Goal: Information Seeking & Learning: Learn about a topic

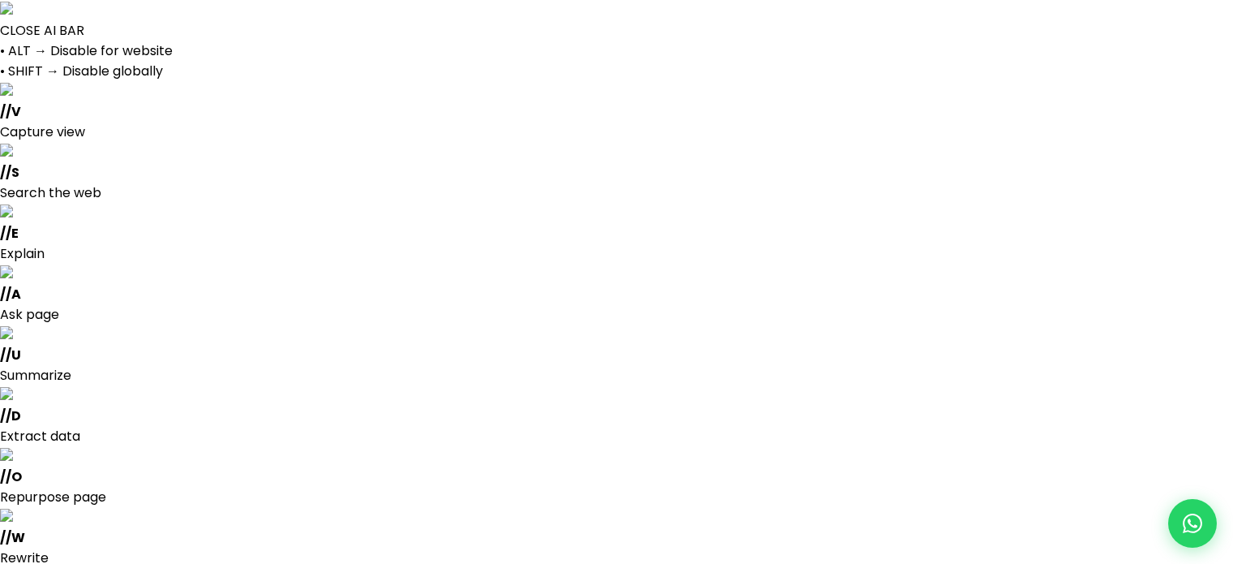
select select
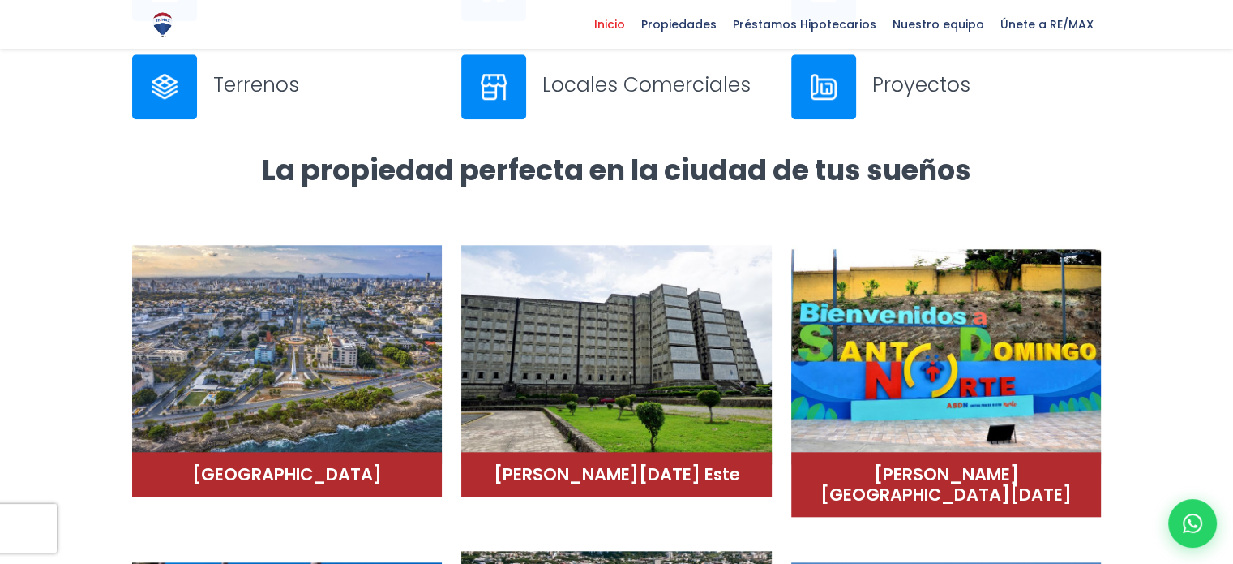
scroll to position [1148, 0]
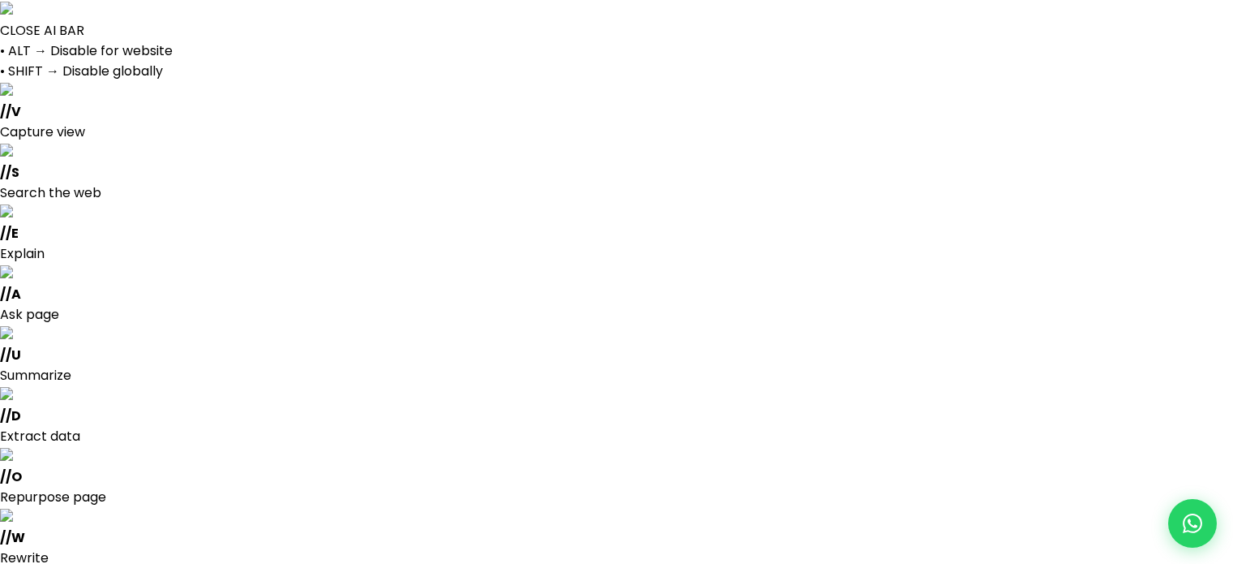
select select
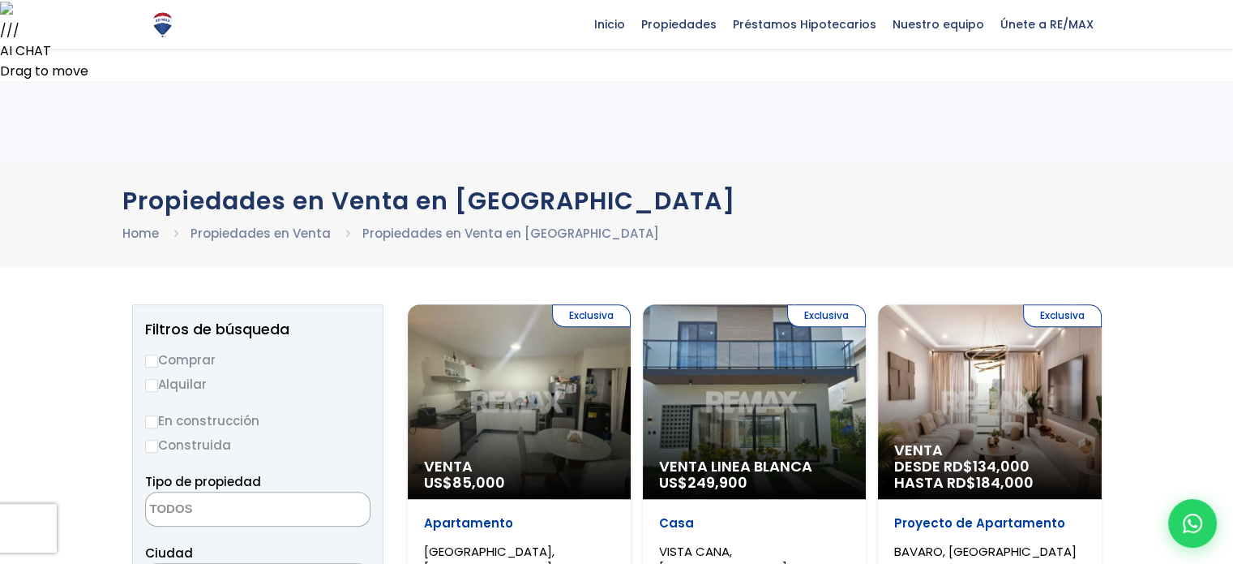
scroll to position [599, 0]
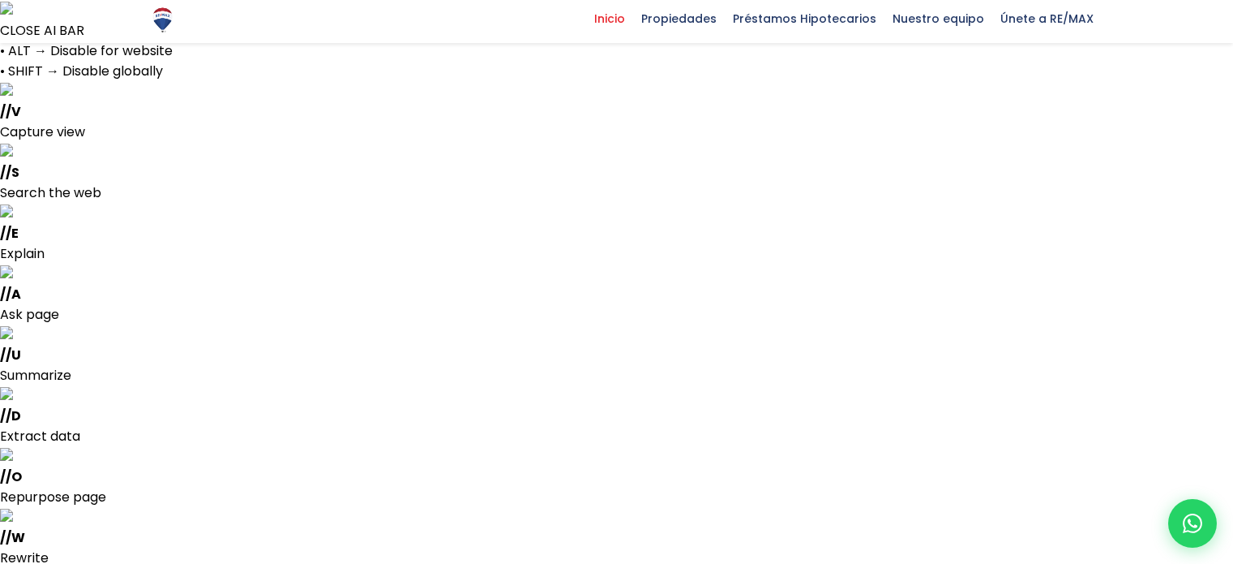
select select
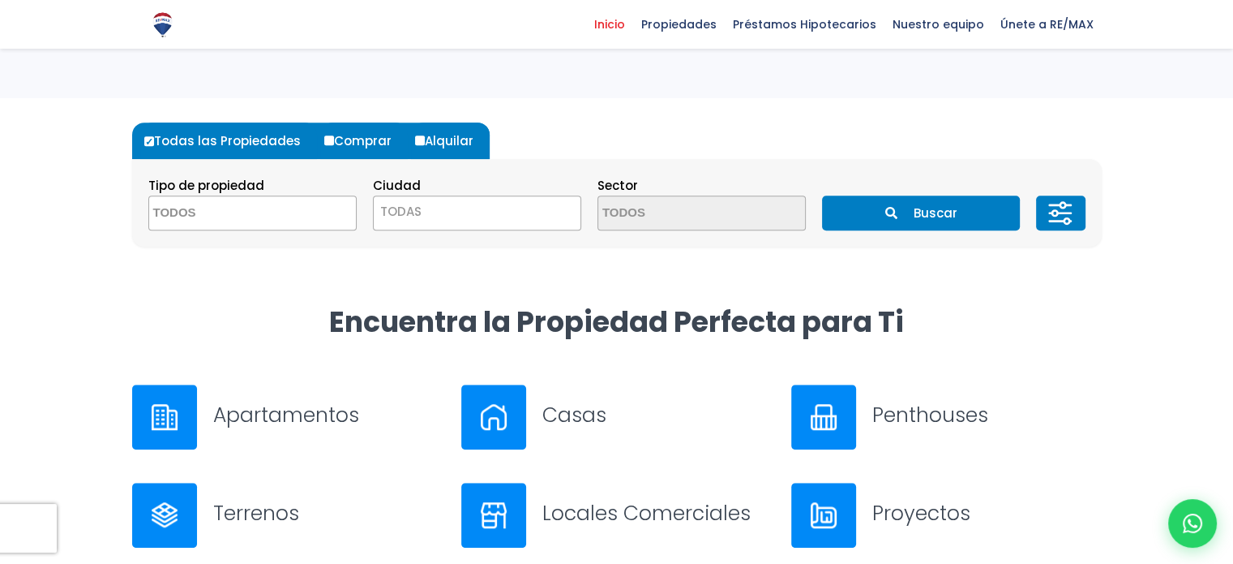
scroll to position [1104, 0]
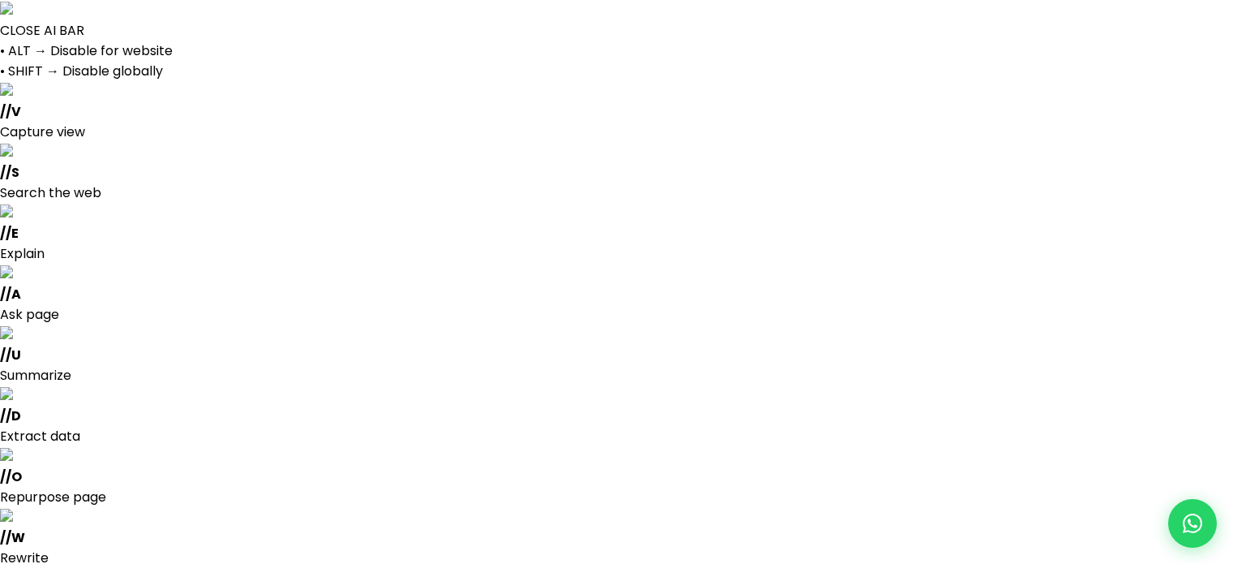
select select
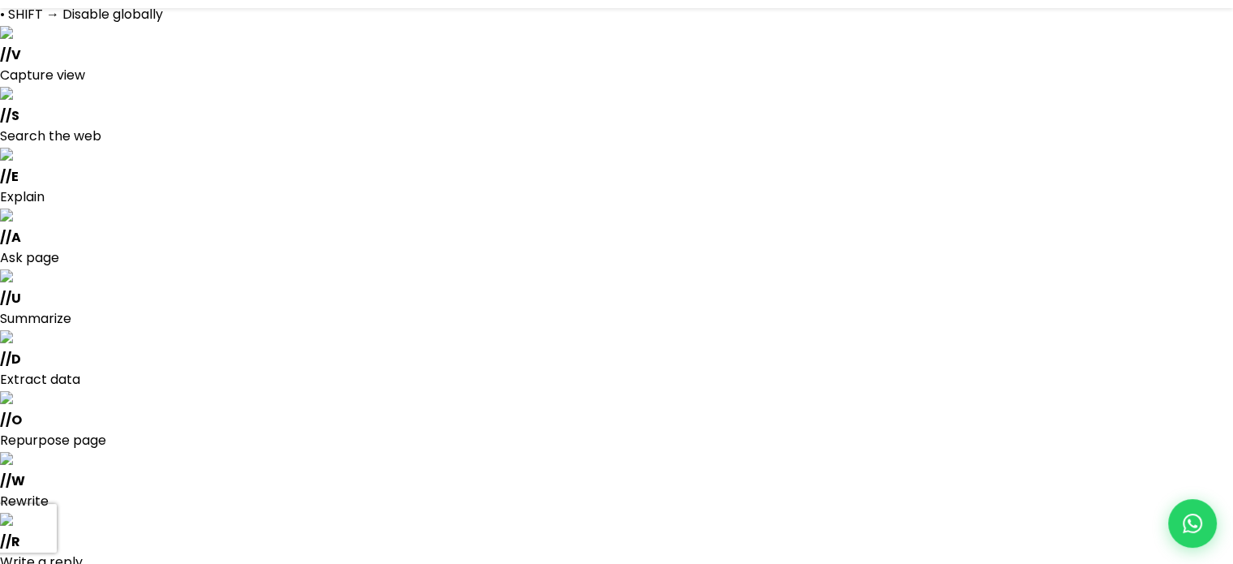
scroll to position [58, 0]
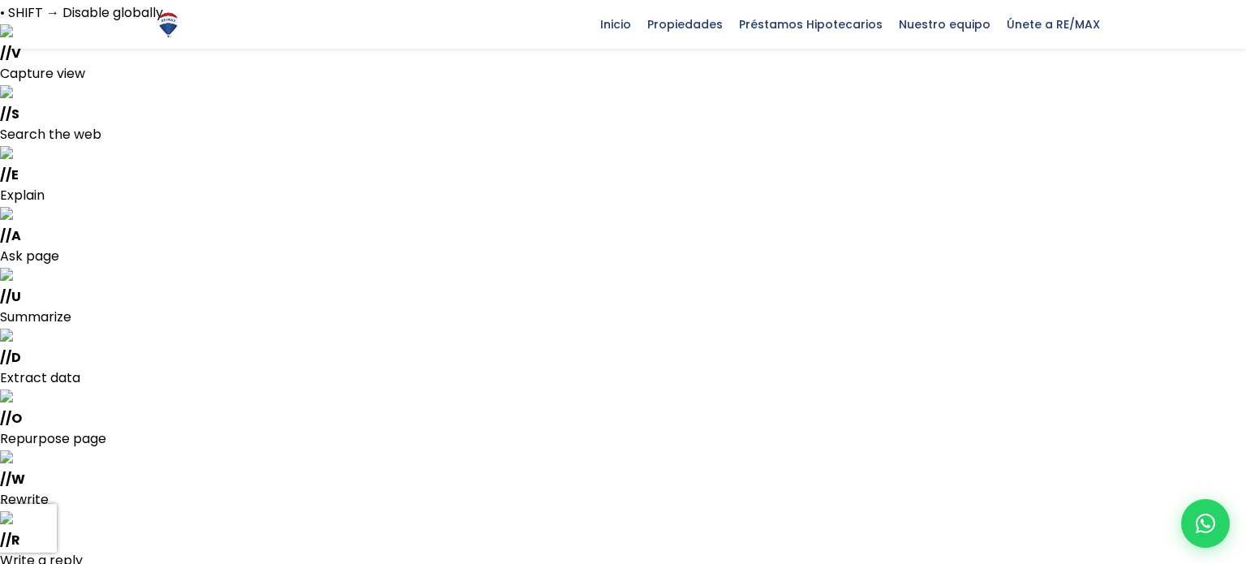
drag, startPoint x: 381, startPoint y: 131, endPoint x: 405, endPoint y: 144, distance: 28.0
drag, startPoint x: 255, startPoint y: 75, endPoint x: 615, endPoint y: 415, distance: 494.5
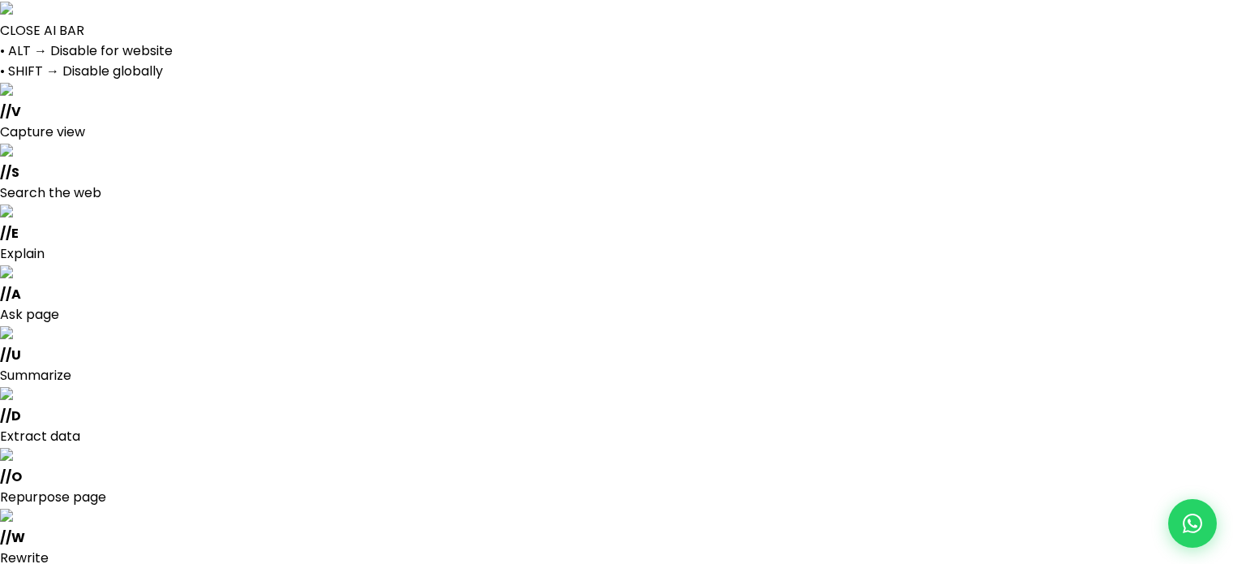
select select
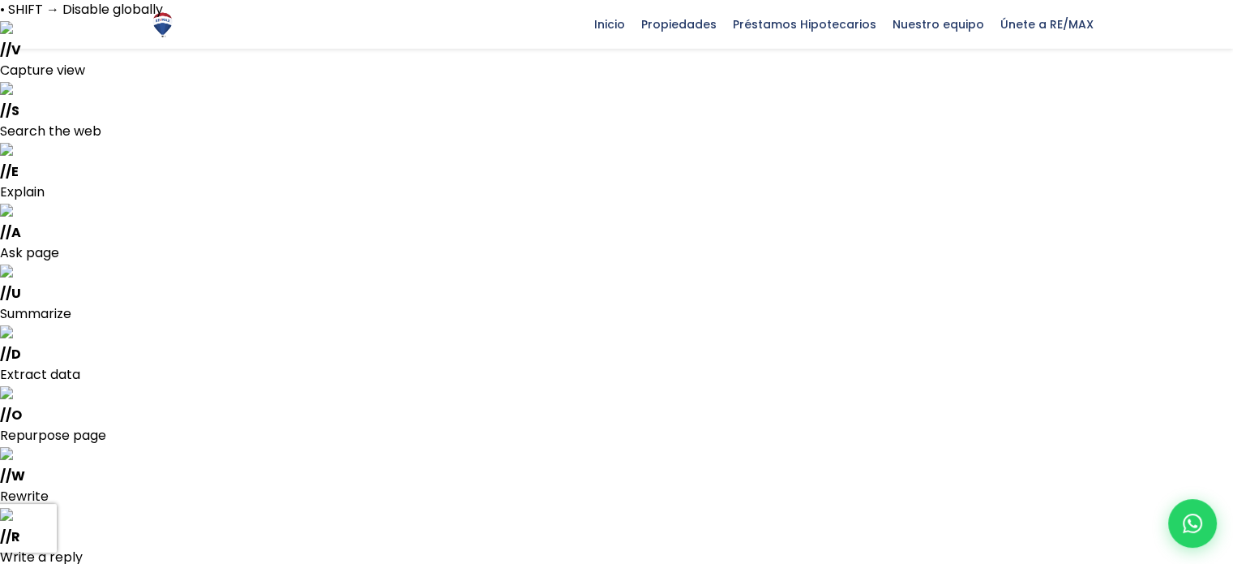
scroll to position [58, 0]
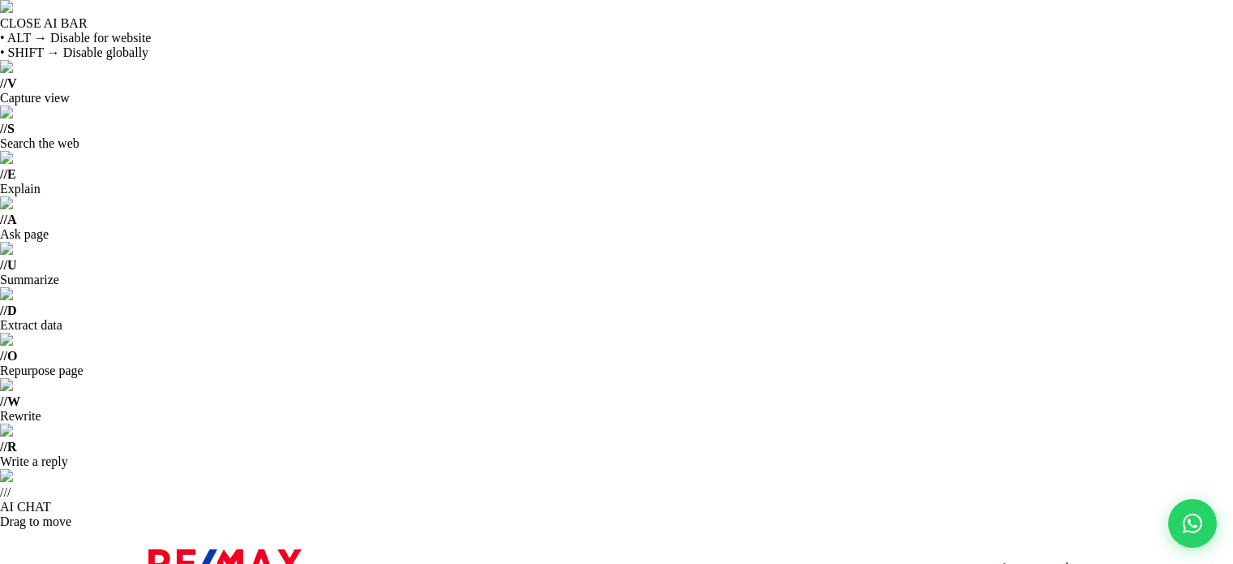
select select
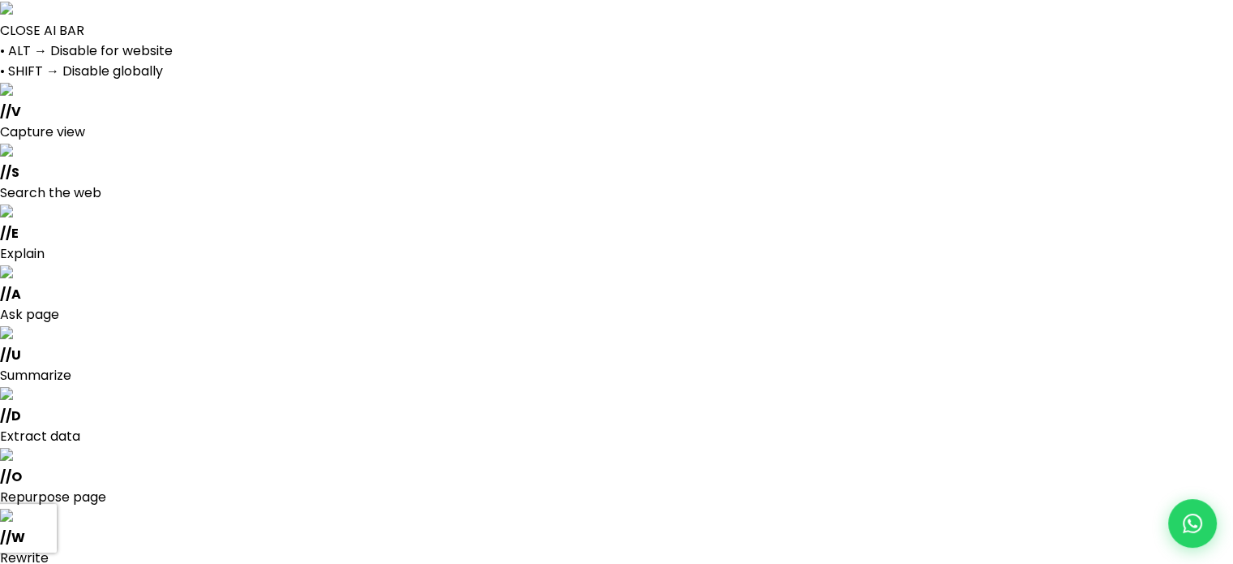
select select
